Goal: Task Accomplishment & Management: Complete application form

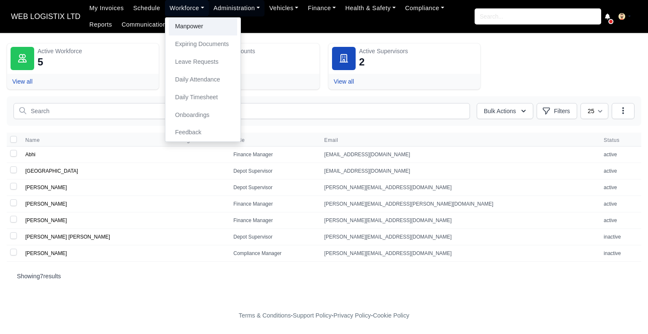
click at [182, 28] on link "Manpower" at bounding box center [203, 27] width 68 height 18
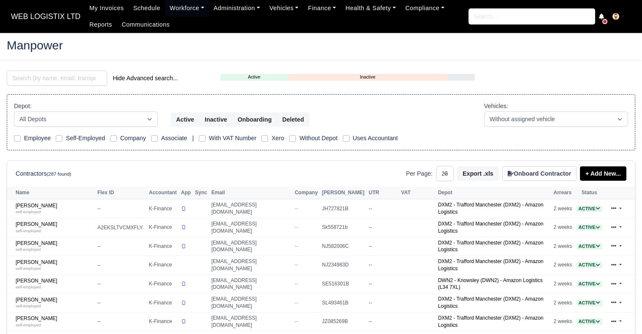
select select "25"
click at [94, 77] on input "search" at bounding box center [57, 77] width 100 height 15
type input "AZAD"
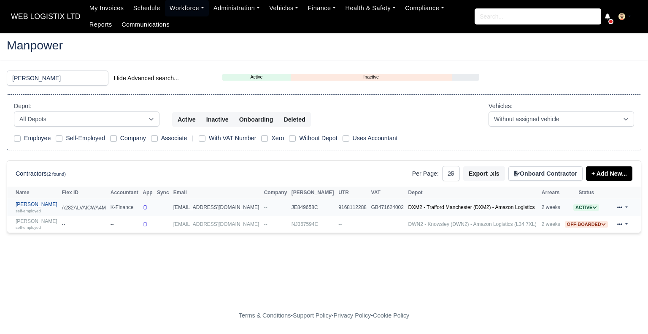
click at [38, 204] on link "Azad Miah self-employed" at bounding box center [37, 207] width 42 height 12
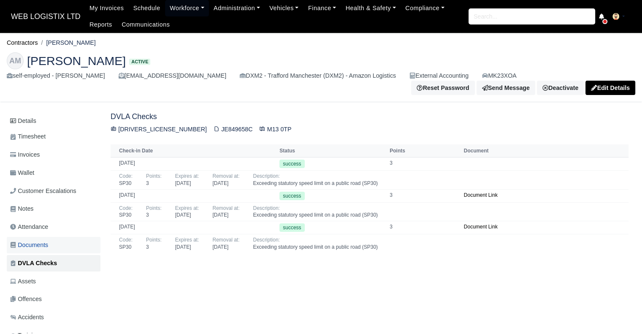
click at [40, 240] on span "Documents" at bounding box center [29, 245] width 38 height 10
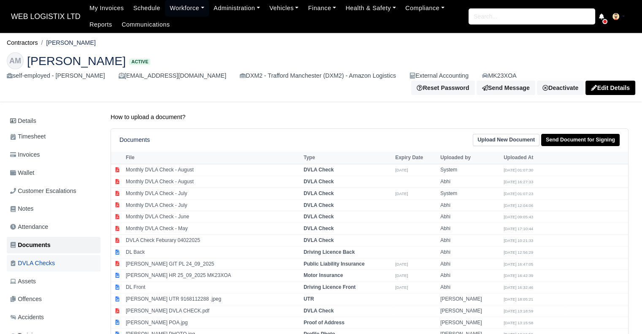
click at [42, 255] on link "DVLA Checks" at bounding box center [54, 263] width 94 height 16
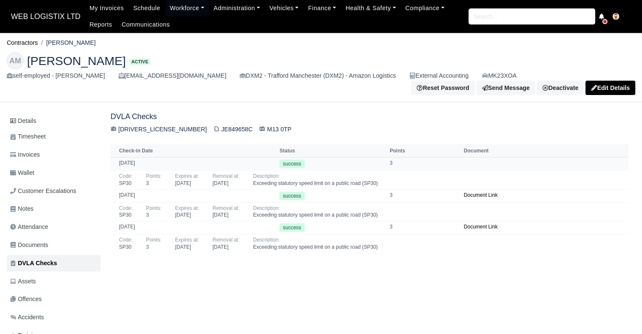
click at [464, 157] on td at bounding box center [544, 163] width 167 height 13
click at [35, 41] on link "Contractors" at bounding box center [22, 42] width 31 height 7
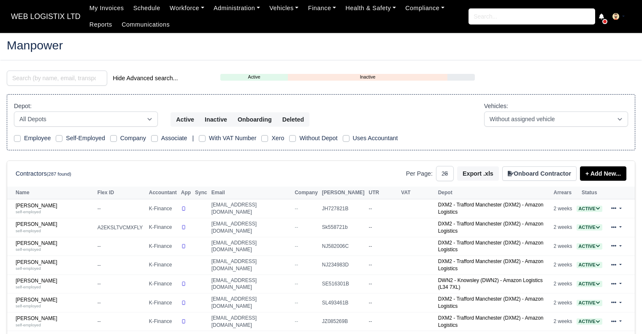
select select "25"
click at [62, 76] on input "search" at bounding box center [57, 77] width 100 height 15
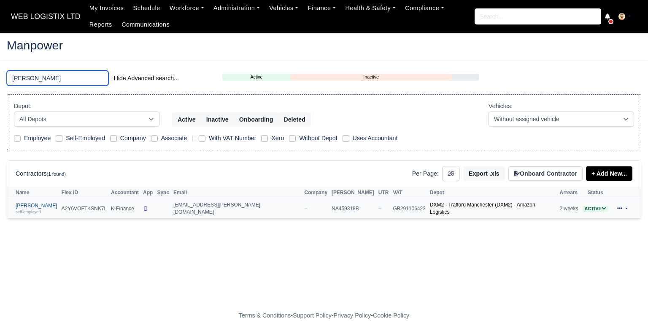
type input "[PERSON_NAME]"
click at [31, 204] on link "[PERSON_NAME] self-employed" at bounding box center [37, 208] width 42 height 12
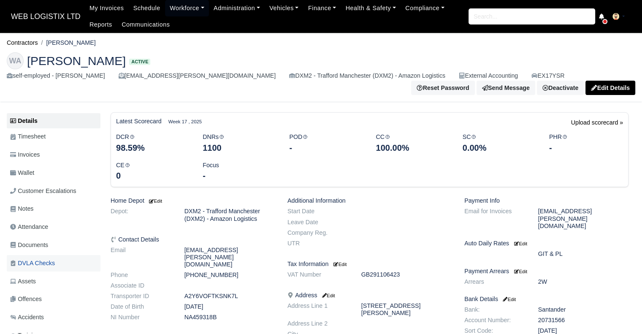
click at [22, 259] on span "DVLA Checks" at bounding box center [32, 263] width 45 height 10
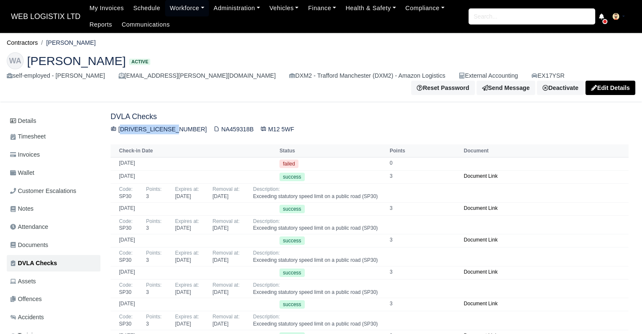
drag, startPoint x: 177, startPoint y: 124, endPoint x: 118, endPoint y: 121, distance: 59.1
click at [118, 124] on div "ARCHE605133WC9MH NA459318B M12 5WF" at bounding box center [370, 129] width 518 height 10
copy div "ARCHE605133WC9MH"
drag, startPoint x: 194, startPoint y: 123, endPoint x: 226, endPoint y: 124, distance: 32.1
click at [226, 124] on div "ARCHE605133WC9MH NA459318B M12 5WF" at bounding box center [370, 129] width 518 height 10
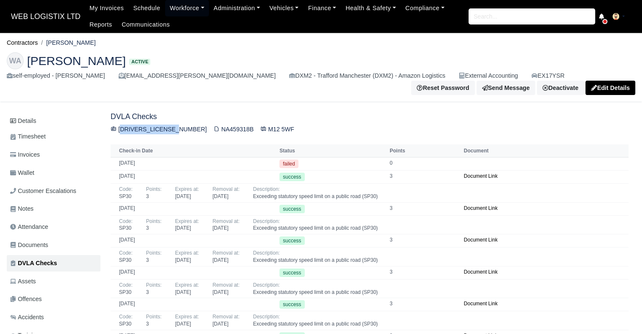
copy div "NA459318B"
drag, startPoint x: 239, startPoint y: 125, endPoint x: 265, endPoint y: 124, distance: 25.8
click at [265, 124] on div "ARCHE605133WC9MH NA459318B M12 5WF" at bounding box center [370, 129] width 518 height 10
copy div "M12 5WF"
click at [169, 13] on link "Workforce" at bounding box center [187, 8] width 44 height 16
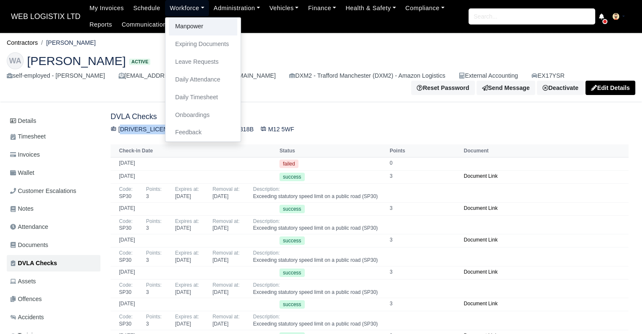
click at [177, 27] on link "Manpower" at bounding box center [203, 27] width 68 height 18
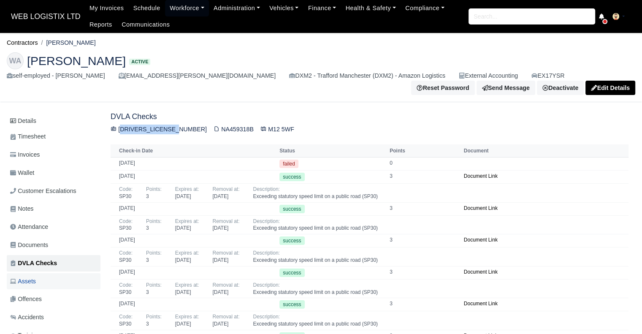
click at [28, 277] on span "Assets" at bounding box center [23, 281] width 26 height 10
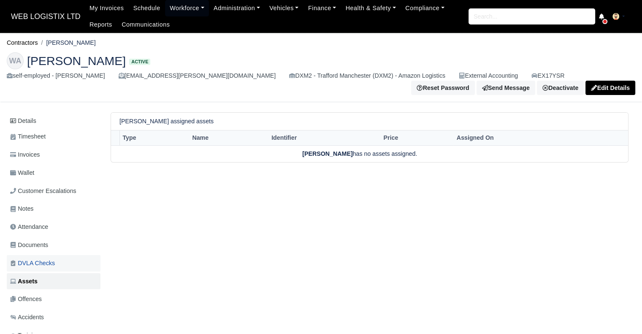
click at [73, 255] on link "DVLA Checks" at bounding box center [54, 263] width 94 height 16
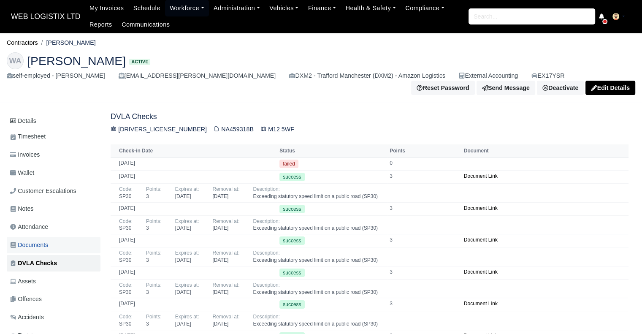
click at [48, 240] on span "Documents" at bounding box center [29, 245] width 38 height 10
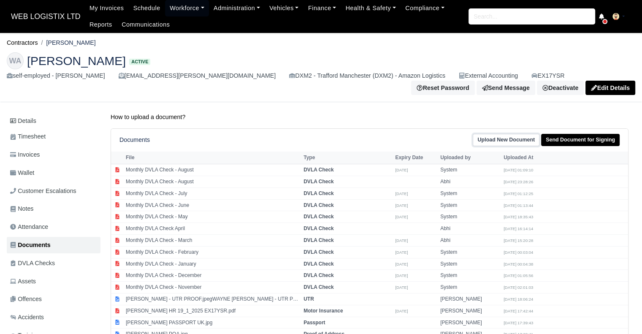
click at [484, 138] on link "Upload New Document" at bounding box center [505, 140] width 67 height 12
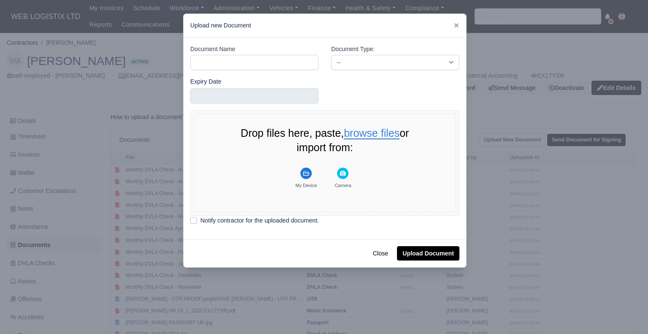
click at [348, 131] on button "browse files" at bounding box center [372, 133] width 56 height 11
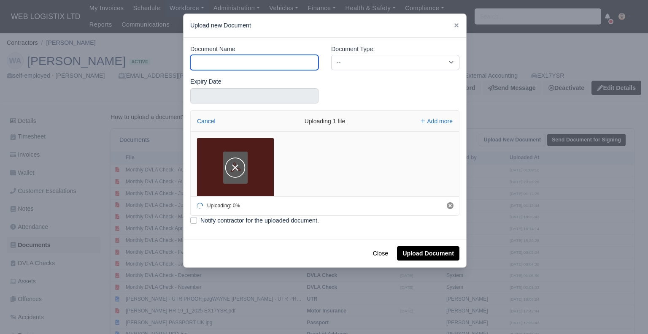
click at [234, 59] on input "Document Name" at bounding box center [254, 62] width 128 height 15
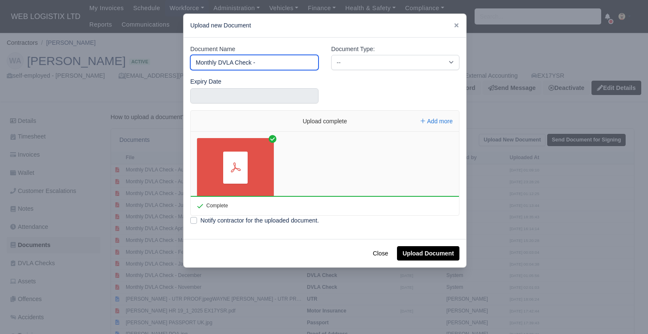
type input "Monthly DVLA Check - S"
type input "Monthly DVLA Check - September"
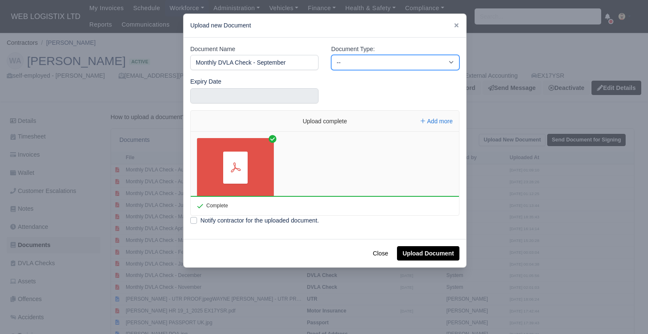
click at [354, 59] on select "-- Accounting Engagement Letter Age Verification Confirmation Background Check …" at bounding box center [395, 62] width 128 height 15
select select "dvla-check"
click at [331, 55] on select "-- Accounting Engagement Letter Age Verification Confirmation Background Check …" at bounding box center [395, 62] width 128 height 15
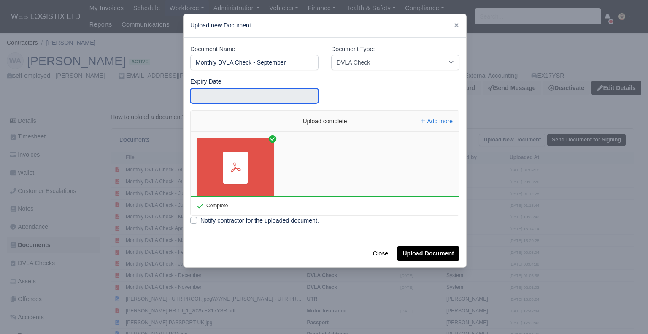
click at [243, 95] on input "text" at bounding box center [254, 95] width 128 height 15
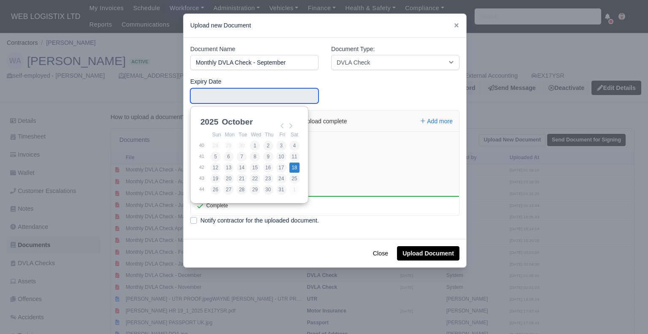
type input "2025-10-18"
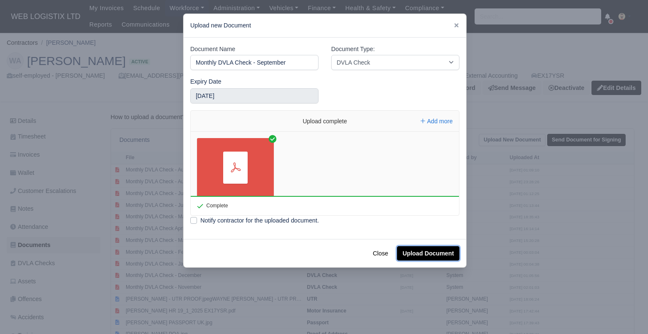
click at [426, 254] on button "Upload Document" at bounding box center [428, 253] width 62 height 14
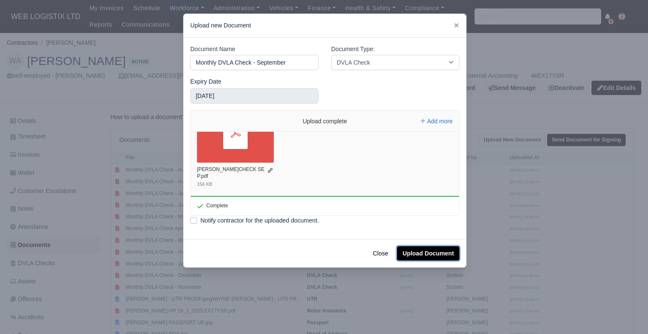
click at [425, 258] on button "Upload Document" at bounding box center [428, 253] width 62 height 14
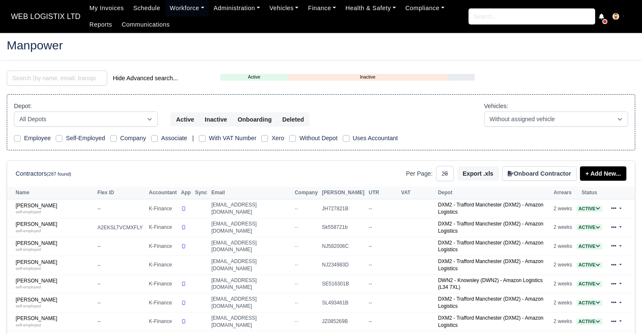
select select "25"
click at [68, 74] on input "search" at bounding box center [57, 77] width 100 height 15
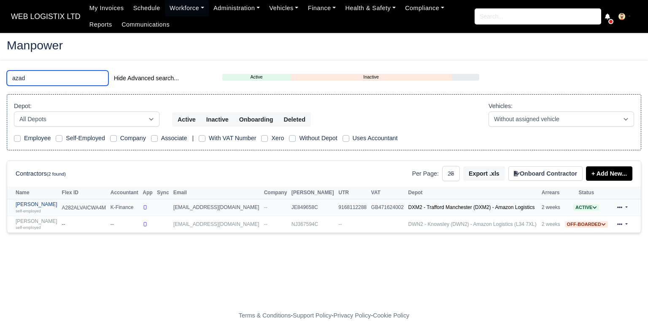
type input "azad"
click at [34, 206] on link "Azad Miah self-employed" at bounding box center [37, 207] width 42 height 12
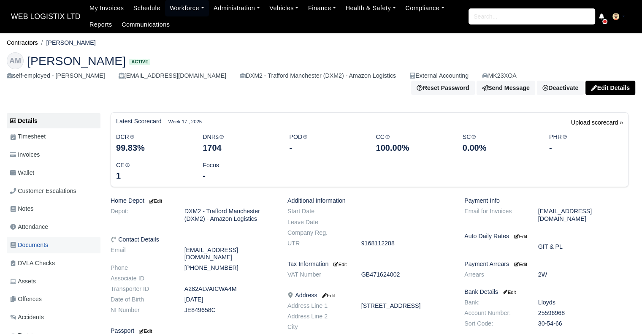
click at [48, 243] on span "Documents" at bounding box center [29, 245] width 38 height 10
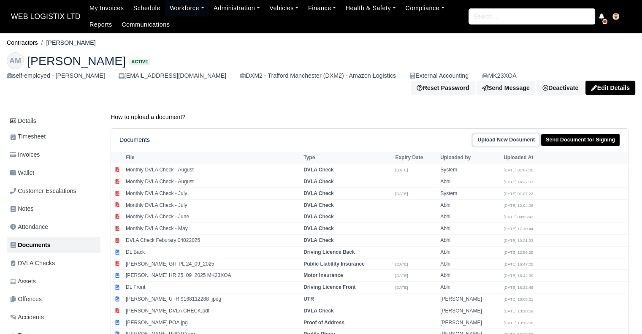
click at [517, 134] on link "Upload New Document" at bounding box center [505, 140] width 67 height 12
click at [503, 135] on link "Upload New Document" at bounding box center [505, 140] width 67 height 12
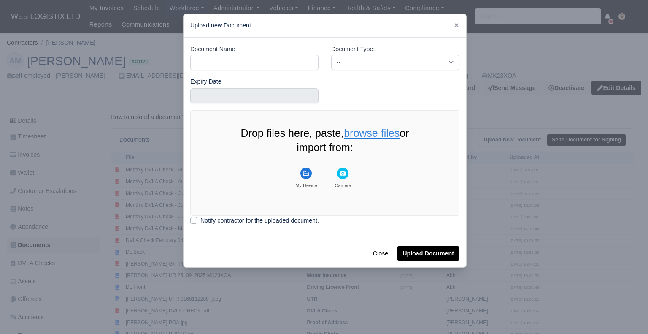
click at [385, 128] on button "browse files" at bounding box center [372, 133] width 56 height 11
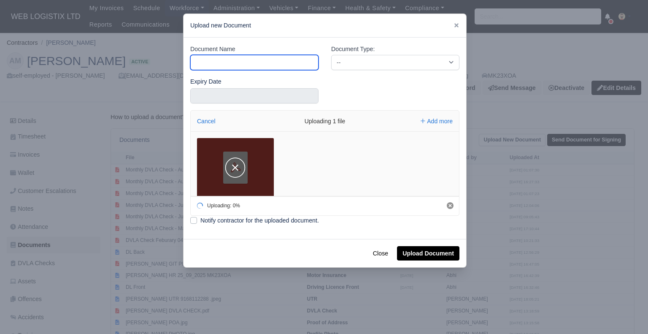
click at [264, 59] on input "Document Name" at bounding box center [254, 62] width 128 height 15
type input "Monthly DVLA Check - September"
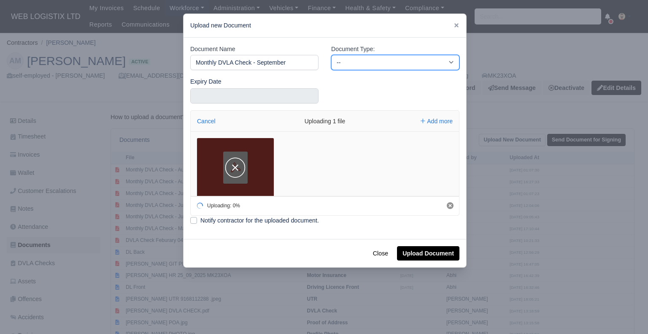
click at [376, 57] on select "-- Accounting Engagement Letter Age Verification Confirmation Background Check …" at bounding box center [395, 62] width 128 height 15
select select "dvla-check"
click at [331, 55] on select "-- Accounting Engagement Letter Age Verification Confirmation Background Check …" at bounding box center [395, 62] width 128 height 15
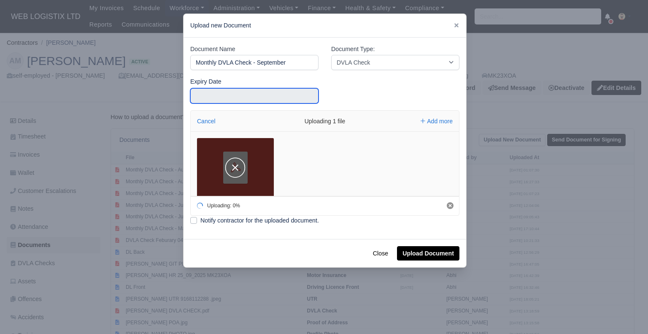
click at [268, 94] on input "text" at bounding box center [254, 95] width 128 height 15
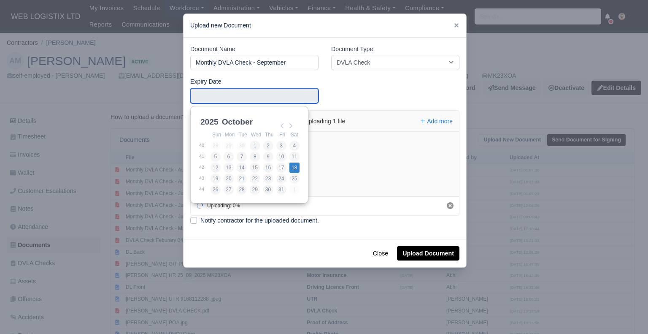
type input "[DATE]"
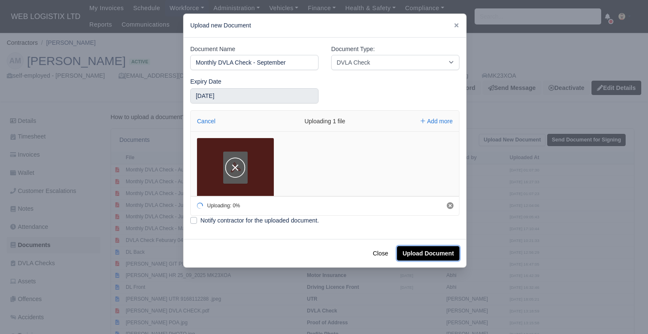
click at [424, 256] on button "Upload Document" at bounding box center [428, 253] width 62 height 14
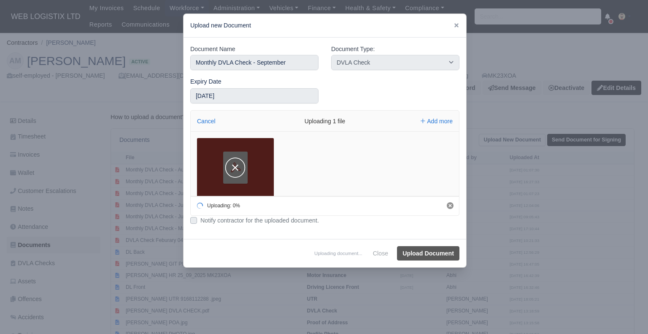
select select "dvla-check"
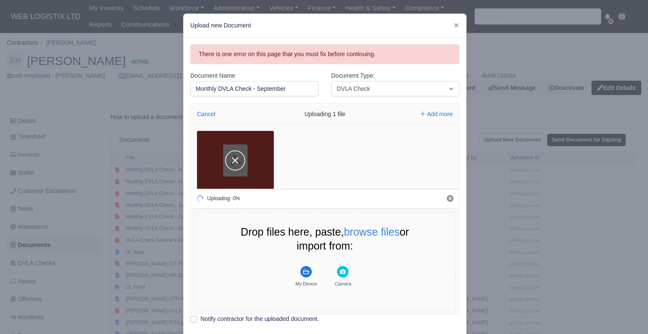
scroll to position [46, 0]
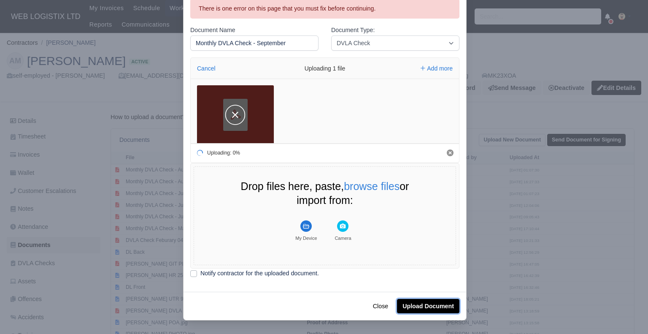
click at [444, 303] on button "Upload Document" at bounding box center [428, 306] width 62 height 14
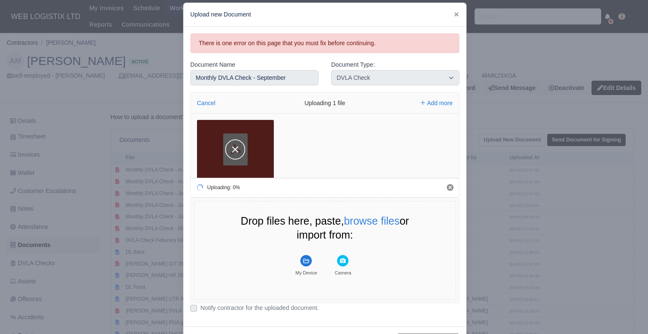
scroll to position [0, 0]
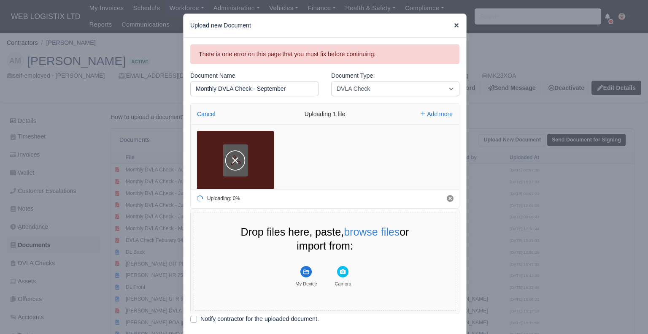
click at [455, 24] on icon at bounding box center [456, 25] width 6 height 6
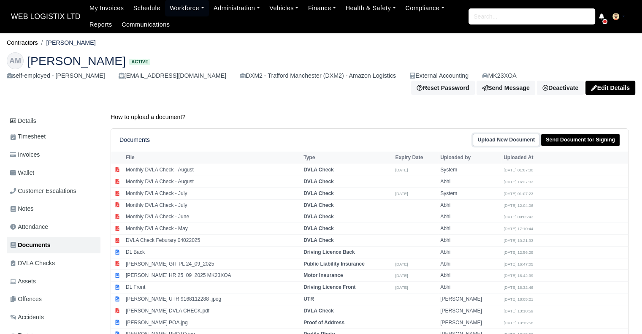
click at [523, 136] on link "Upload New Document" at bounding box center [505, 140] width 67 height 12
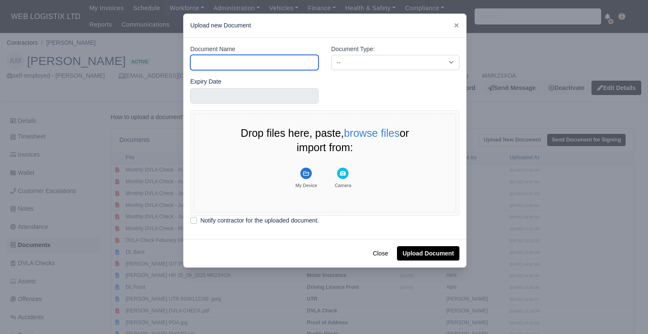
click at [264, 57] on input "Document Name" at bounding box center [254, 62] width 128 height 15
type input "Monthly DVLA Check - September"
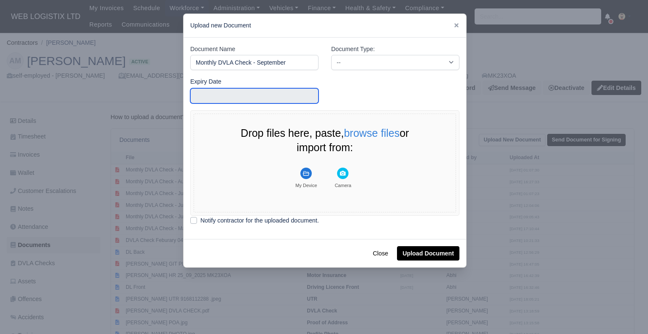
click at [263, 97] on input "text" at bounding box center [254, 95] width 128 height 15
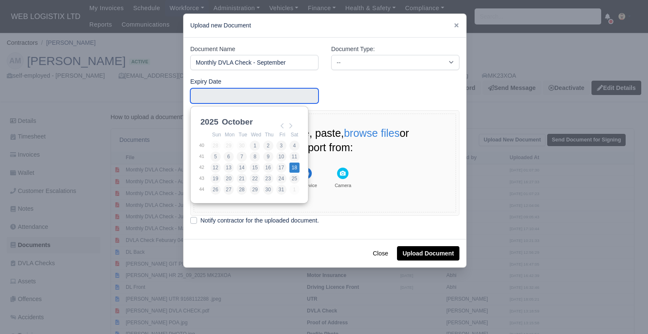
type input "[DATE]"
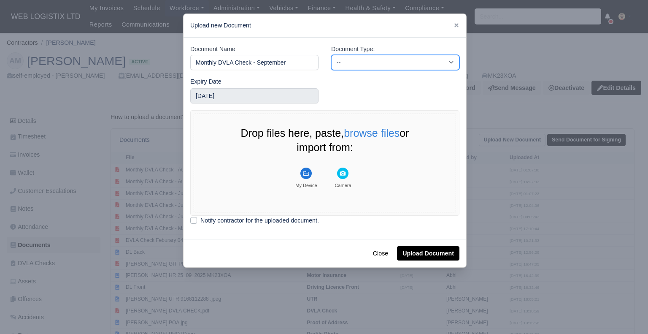
click at [383, 65] on select "-- Accounting Engagement Letter Age Verification Confirmation Background Check …" at bounding box center [395, 62] width 128 height 15
select select "dvla-check"
click at [331, 55] on select "-- Accounting Engagement Letter Age Verification Confirmation Background Check …" at bounding box center [395, 62] width 128 height 15
click at [356, 135] on button "browse files" at bounding box center [372, 133] width 56 height 11
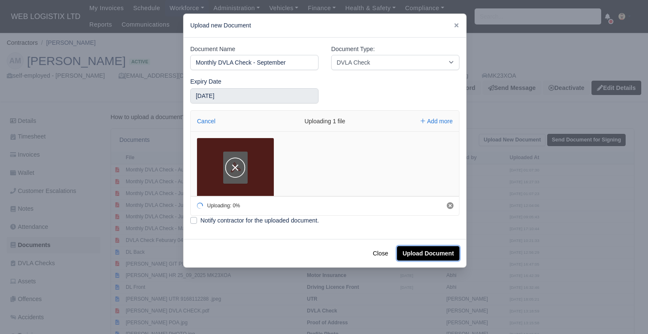
click at [418, 253] on button "Upload Document" at bounding box center [428, 253] width 62 height 14
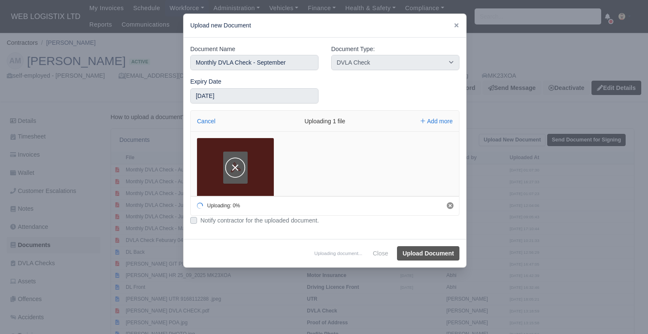
select select "dvla-check"
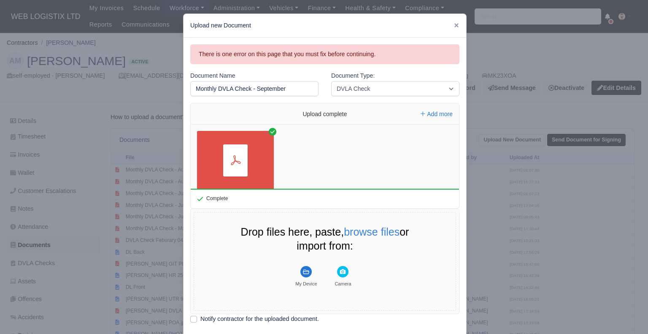
scroll to position [46, 0]
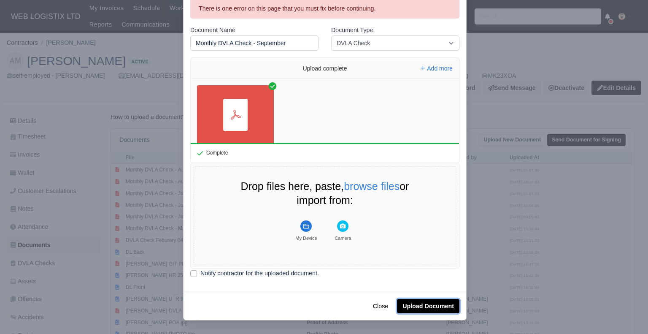
click at [419, 310] on button "Upload Document" at bounding box center [428, 306] width 62 height 14
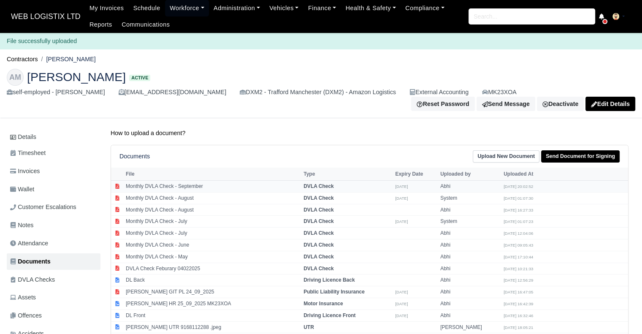
click at [364, 181] on td "DVLA Check" at bounding box center [347, 187] width 92 height 12
drag, startPoint x: 364, startPoint y: 181, endPoint x: 319, endPoint y: 143, distance: 59.3
click at [319, 145] on div "Documents Upload New Document Send Document for Signing" at bounding box center [369, 156] width 517 height 22
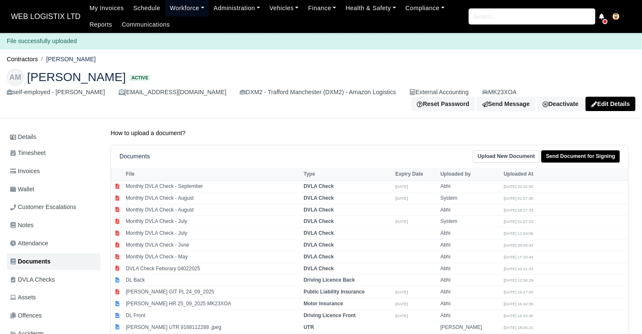
click at [185, 9] on link "Workforce" at bounding box center [187, 8] width 44 height 16
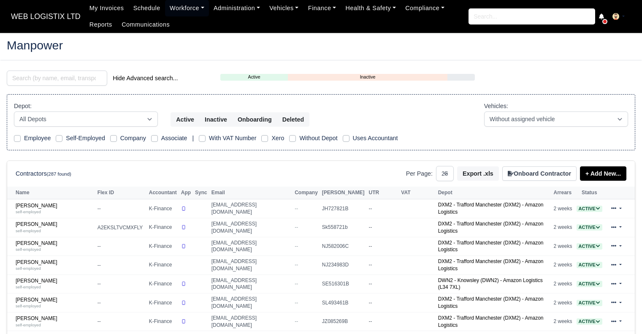
select select "25"
click at [87, 76] on input "search" at bounding box center [57, 77] width 100 height 15
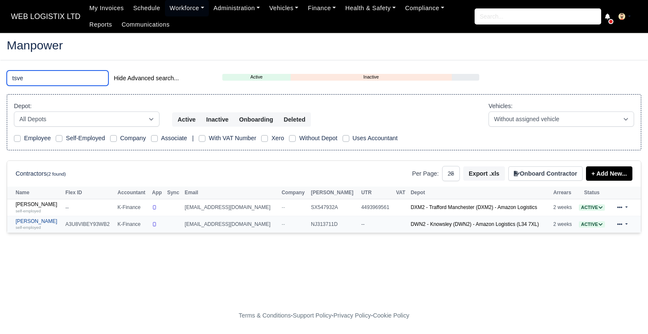
type input "tsve"
click at [35, 219] on link "[PERSON_NAME] self-employed" at bounding box center [39, 224] width 46 height 12
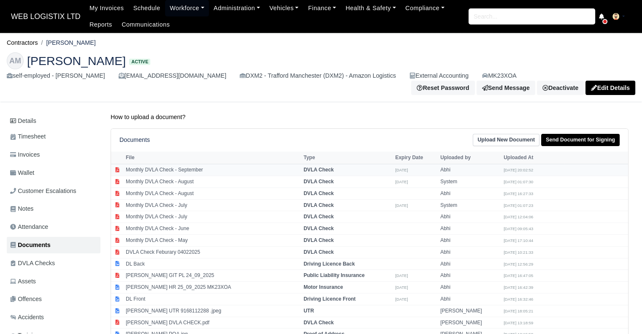
click at [274, 164] on td "Monthly DVLA Check - September" at bounding box center [213, 170] width 178 height 12
select select "dvla-check"
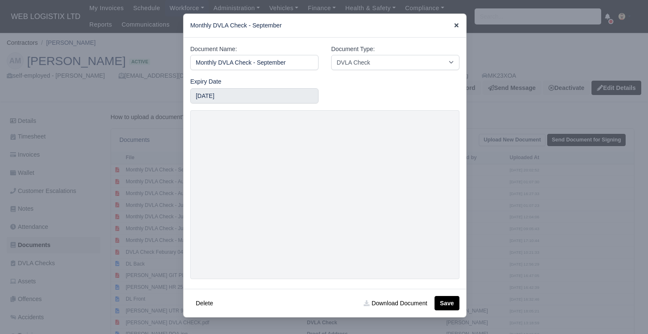
click at [458, 27] on icon at bounding box center [456, 25] width 4 height 4
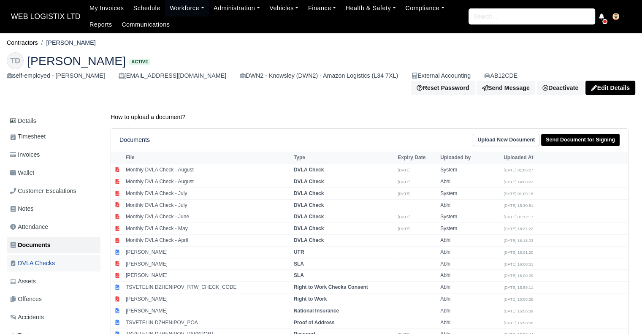
click at [76, 263] on link "DVLA Checks" at bounding box center [54, 263] width 94 height 16
click at [502, 138] on link "Upload New Document" at bounding box center [505, 140] width 67 height 12
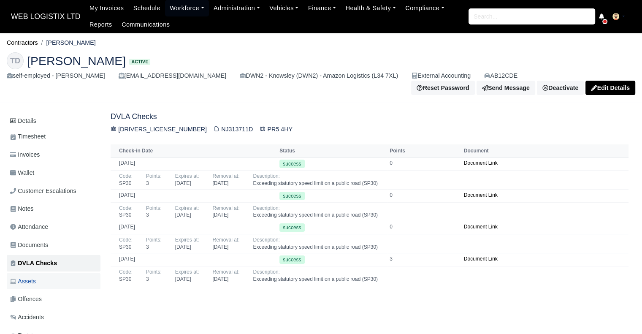
click at [48, 283] on link "Assets" at bounding box center [54, 281] width 94 height 16
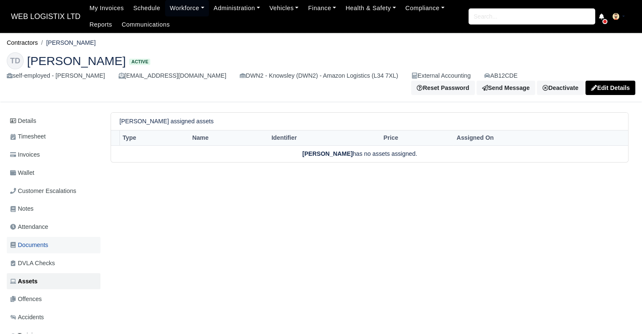
click at [45, 244] on span "Documents" at bounding box center [29, 245] width 38 height 10
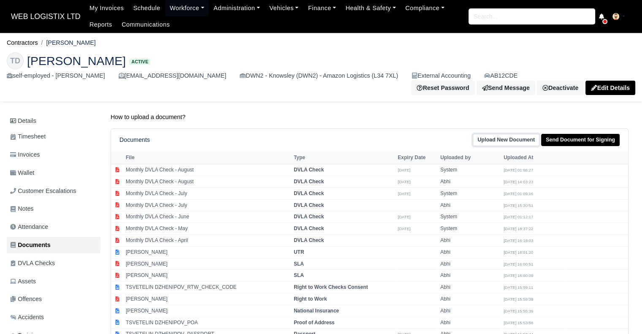
click at [513, 139] on link "Upload New Document" at bounding box center [505, 140] width 67 height 12
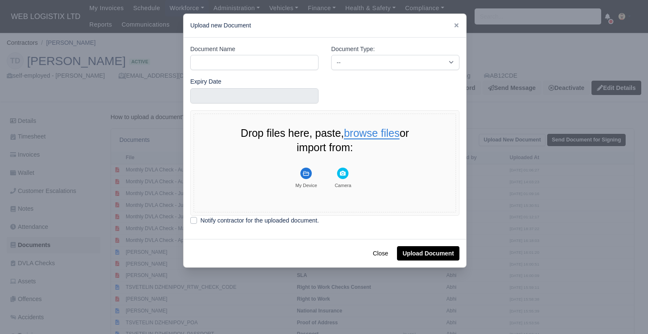
click at [360, 128] on button "browse files" at bounding box center [372, 133] width 56 height 11
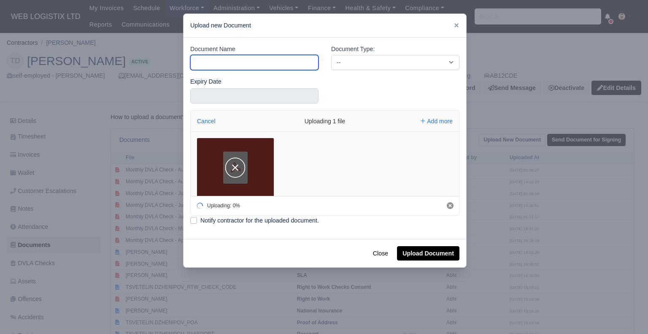
click at [262, 62] on input "Document Name" at bounding box center [254, 62] width 128 height 15
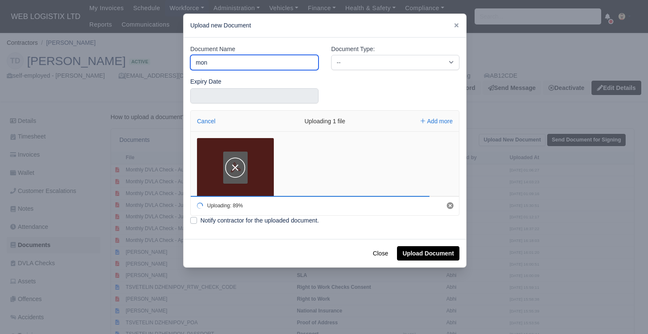
type input "Monthly DVLA Check - September"
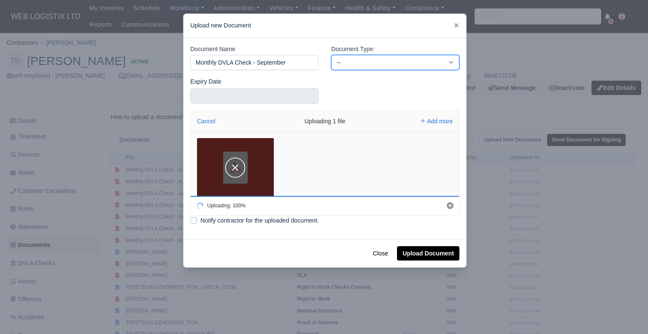
click at [377, 64] on select "-- Accounting Engagement Letter Age Verification Confirmation Background Check …" at bounding box center [395, 62] width 128 height 15
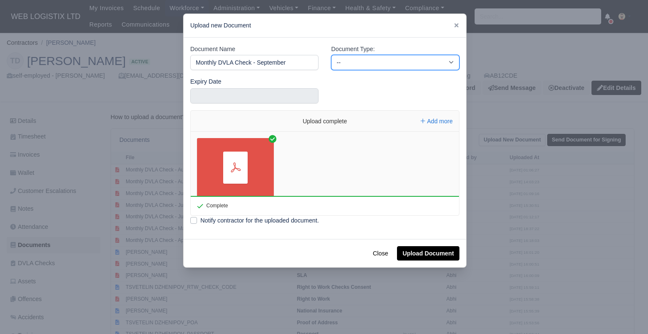
select select "dvla-check"
click at [331, 55] on select "-- Accounting Engagement Letter Age Verification Confirmation Background Check …" at bounding box center [395, 62] width 128 height 15
select select
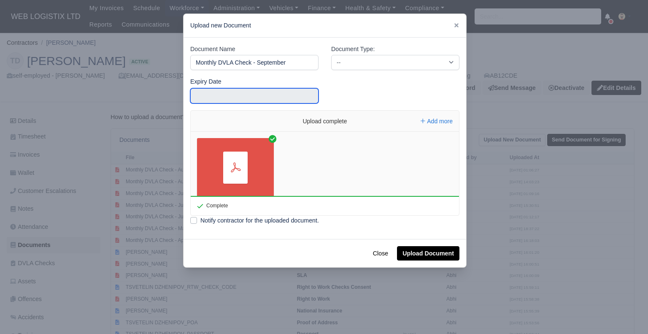
click at [250, 92] on input "text" at bounding box center [254, 95] width 128 height 15
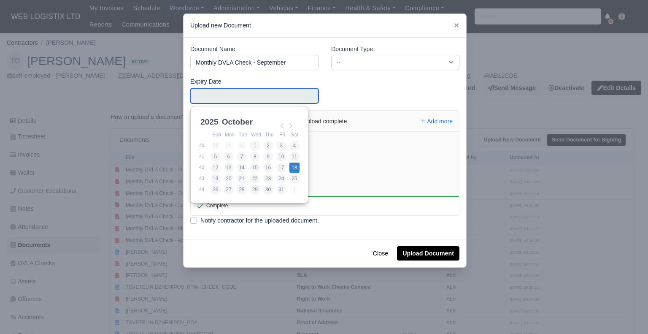
type input "[DATE]"
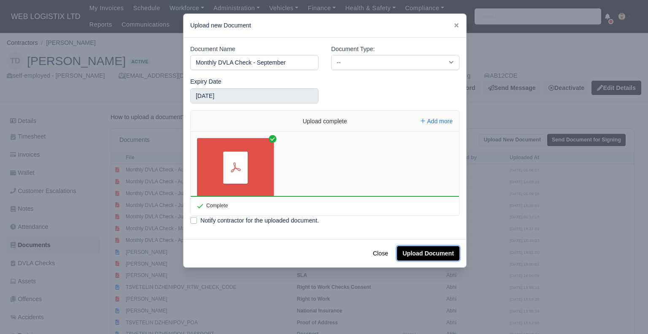
click at [435, 251] on button "Upload Document" at bounding box center [428, 253] width 62 height 14
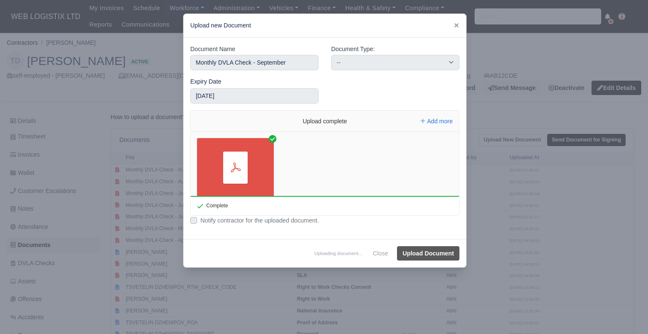
select select "dvla-check"
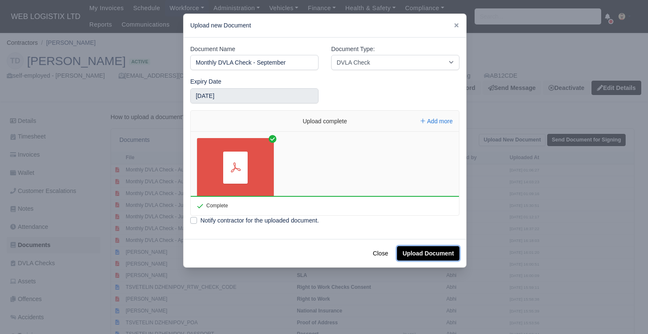
click at [440, 253] on button "Upload Document" at bounding box center [428, 253] width 62 height 14
